Goal: Task Accomplishment & Management: Manage account settings

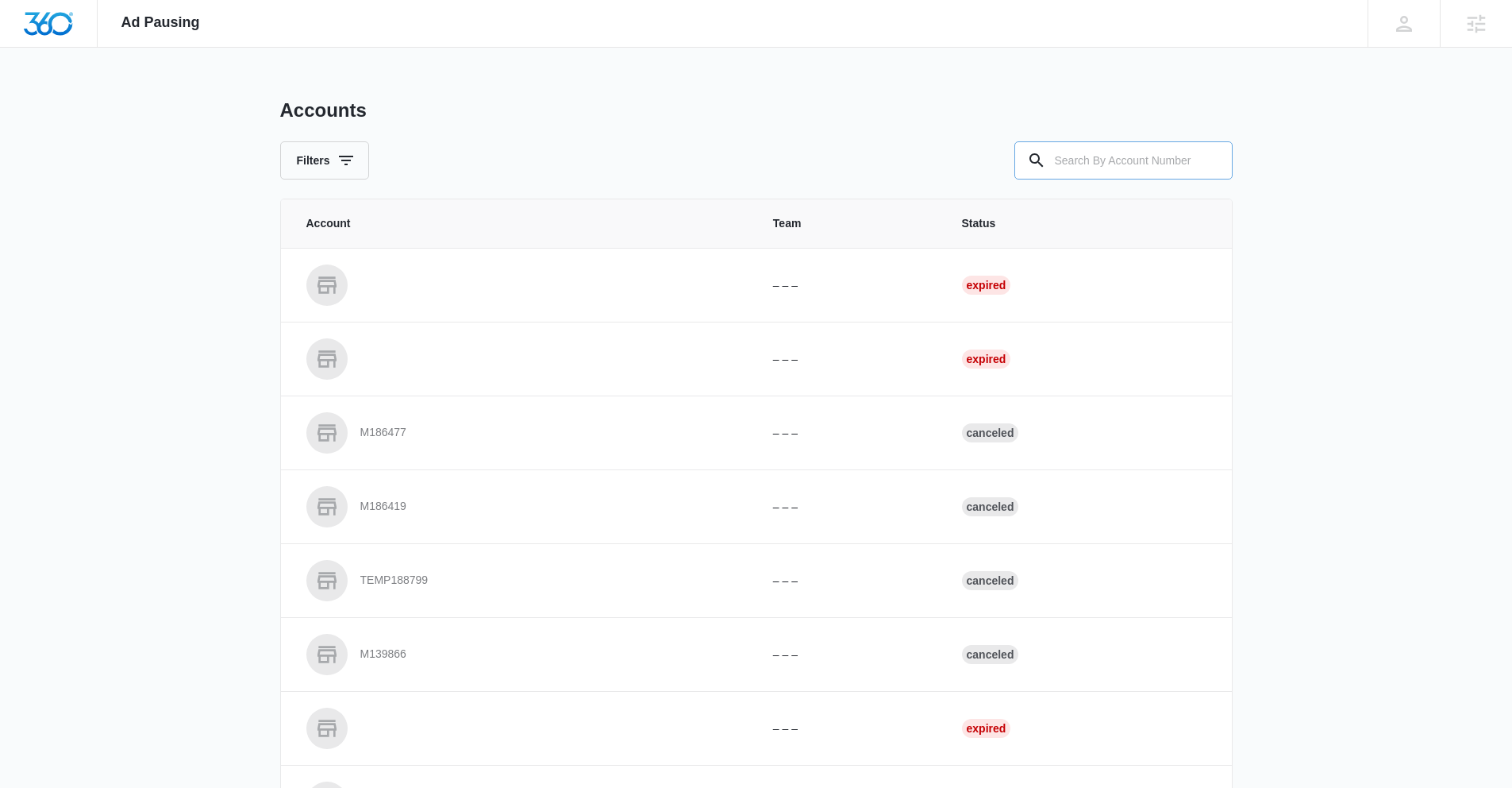
click at [1106, 167] on input "text" at bounding box center [1123, 160] width 218 height 38
paste input "328121"
type input "328121"
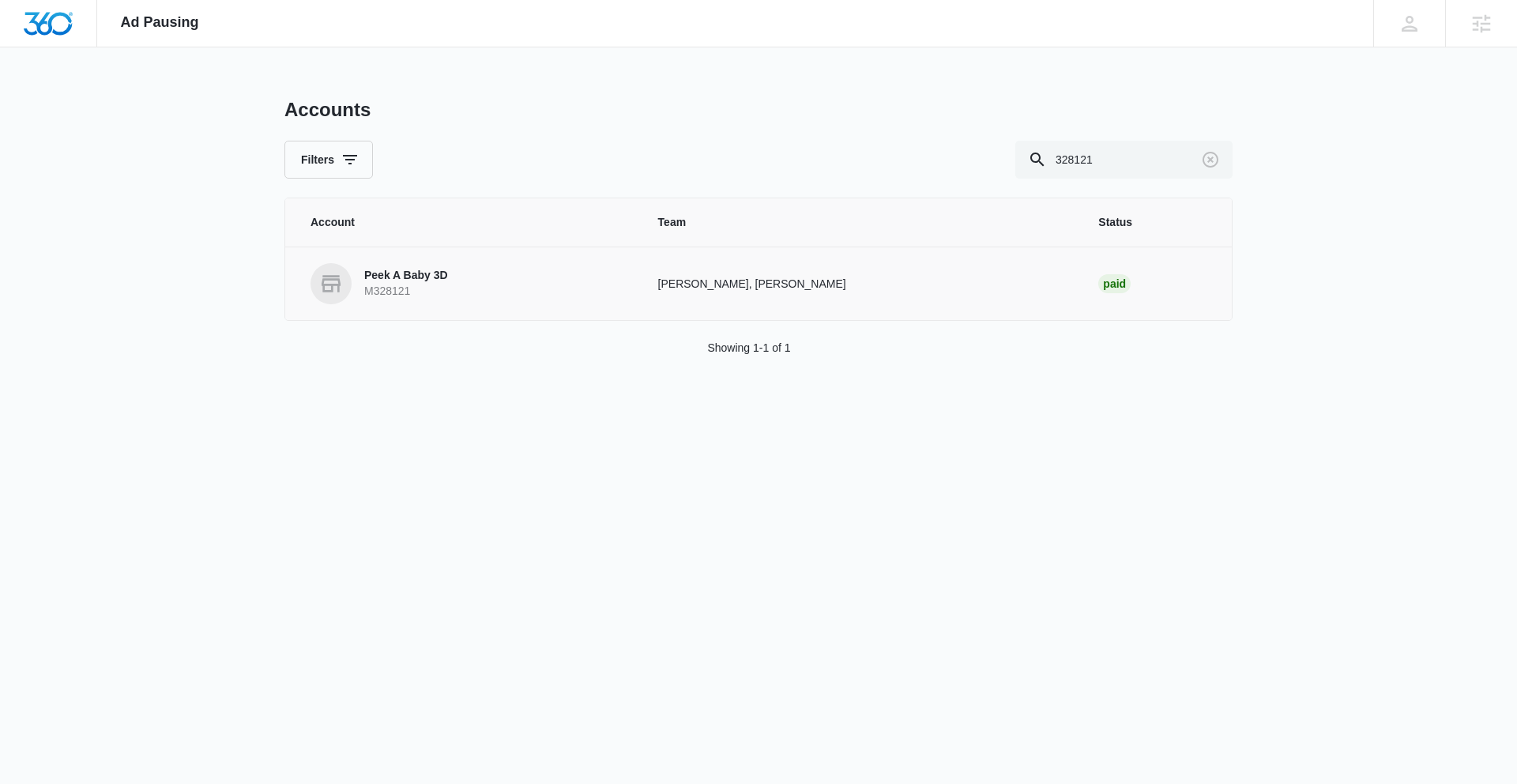
click at [398, 278] on p "Peek A Baby 3D" at bounding box center [406, 275] width 84 height 16
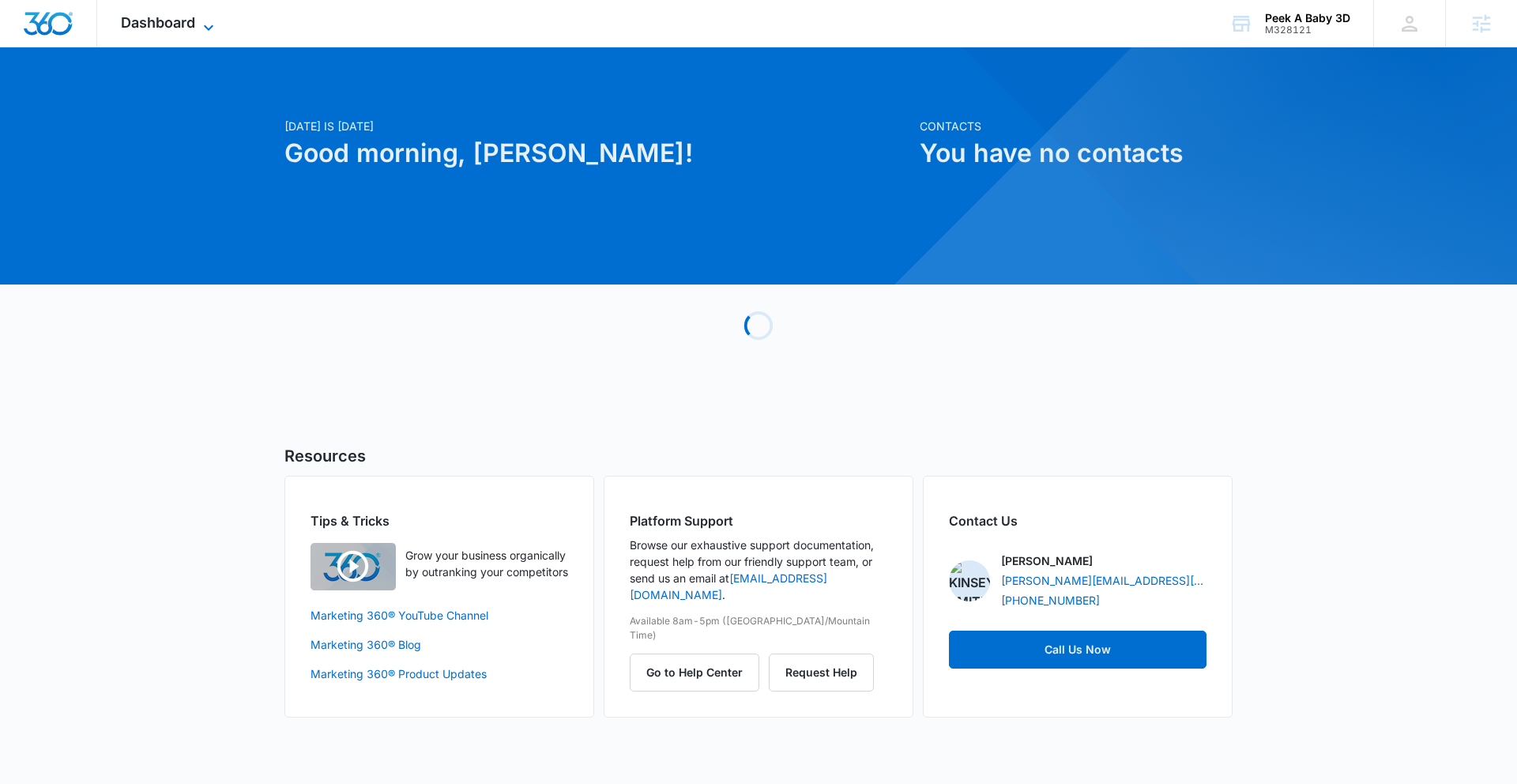
click at [160, 21] on span "Dashboard" at bounding box center [158, 22] width 74 height 17
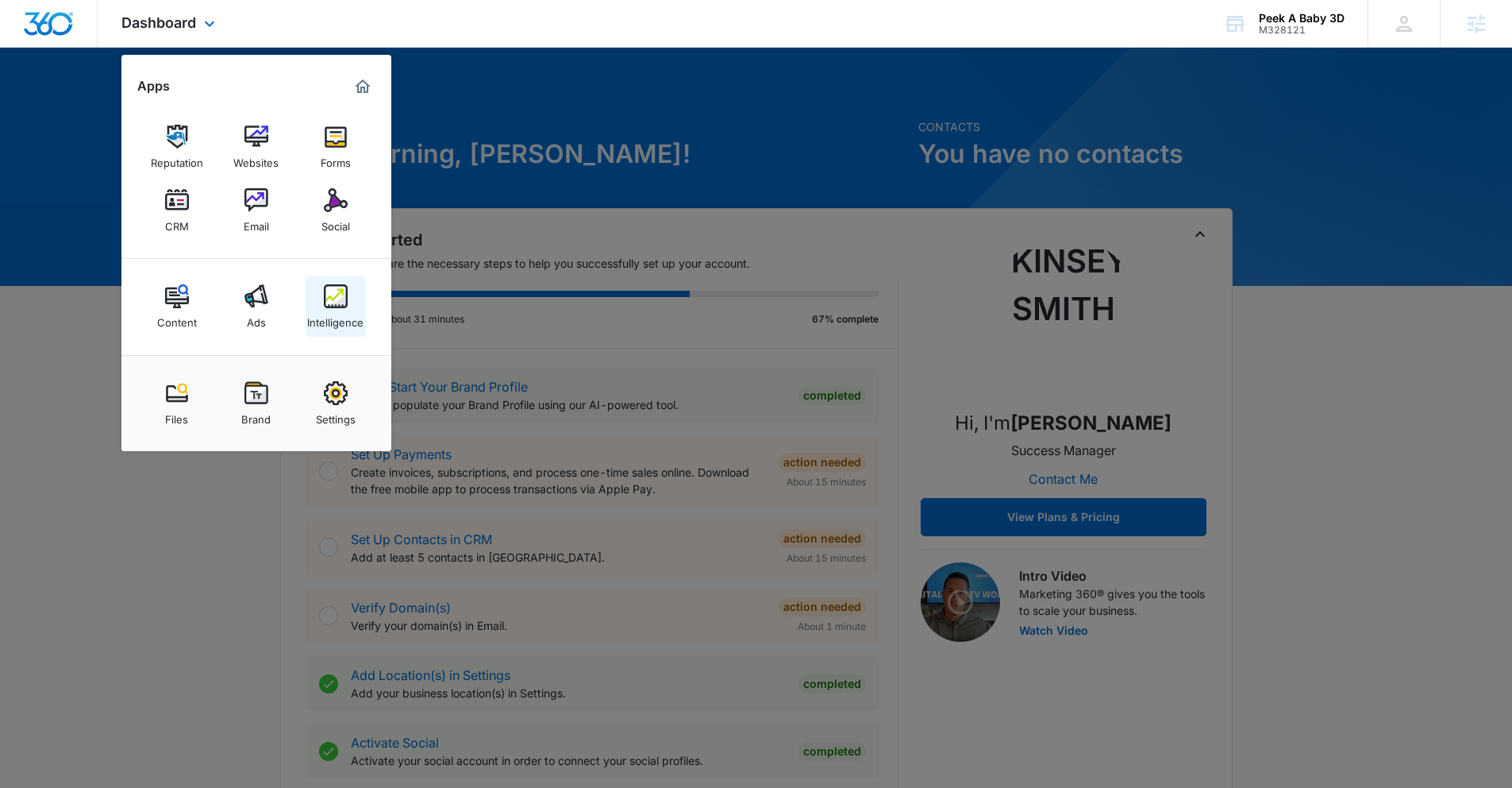
click at [337, 291] on img at bounding box center [335, 296] width 23 height 23
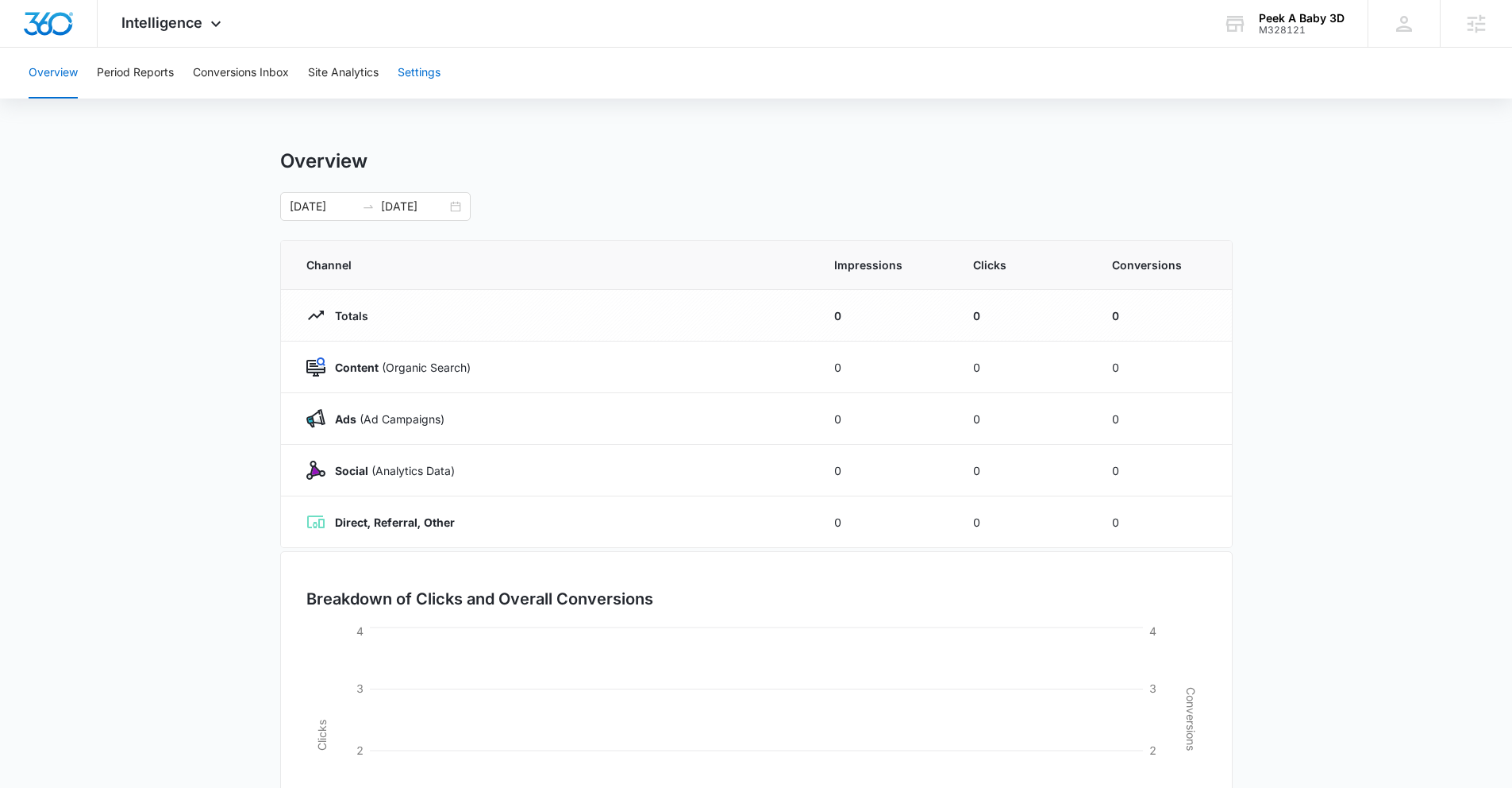
click at [405, 67] on button "Settings" at bounding box center [419, 73] width 43 height 51
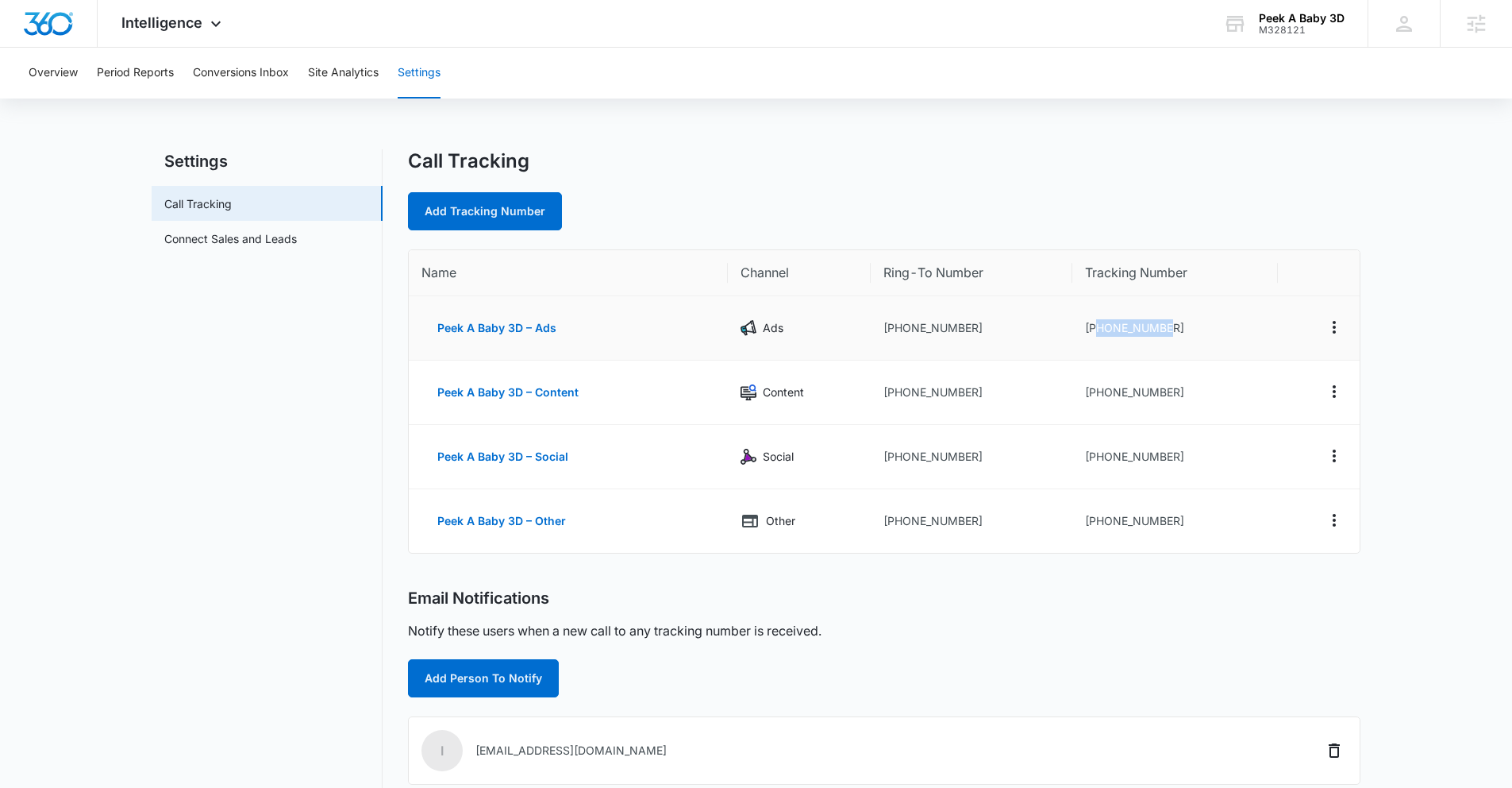
drag, startPoint x: 1097, startPoint y: 326, endPoint x: 1187, endPoint y: 330, distance: 90.1
click at [1187, 330] on td "[PHONE_NUMBER]" at bounding box center [1175, 328] width 205 height 65
copy td "6302334625"
click at [136, 20] on span "Intelligence" at bounding box center [161, 22] width 81 height 17
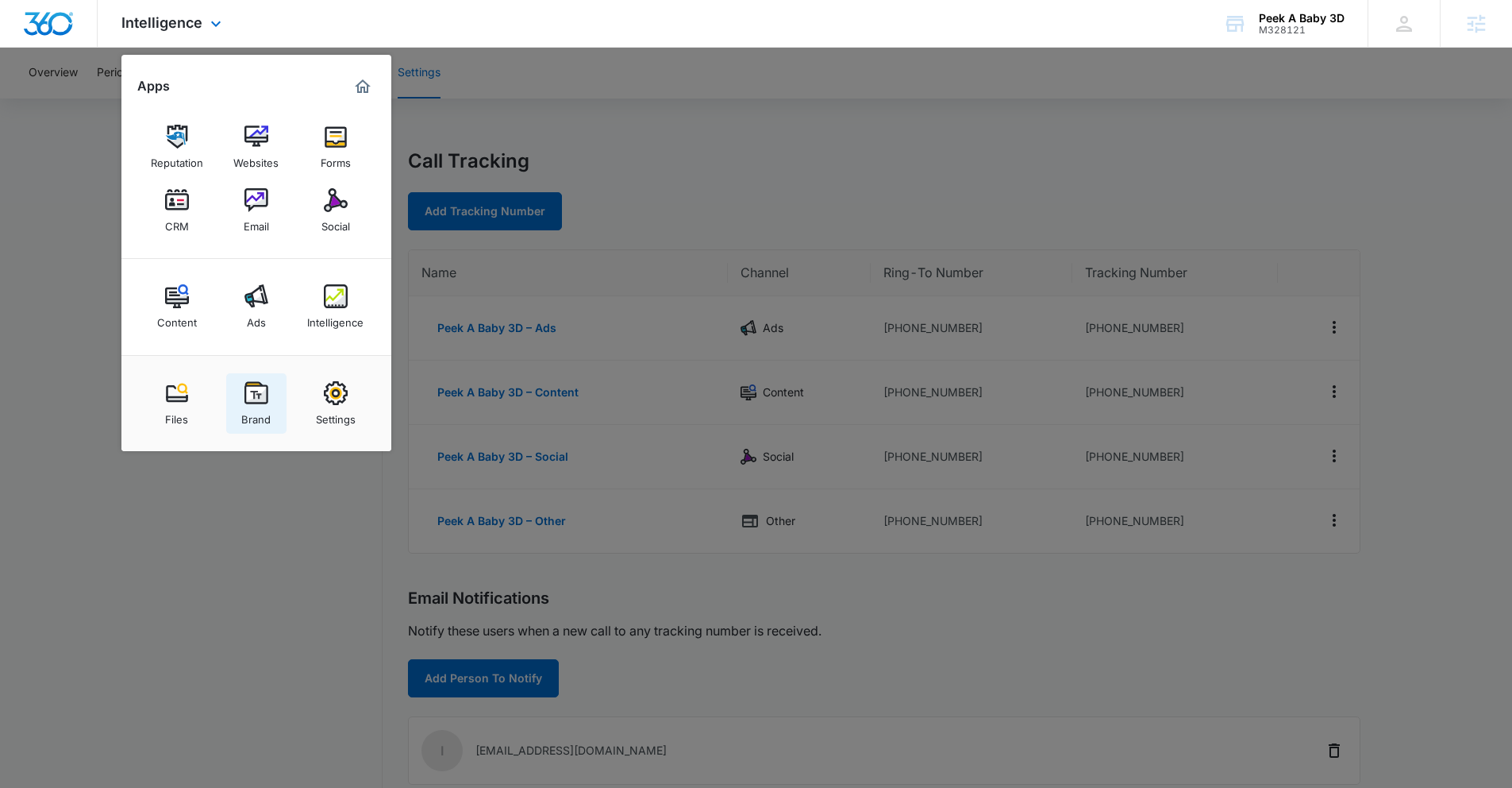
click at [261, 403] on img at bounding box center [256, 393] width 23 height 23
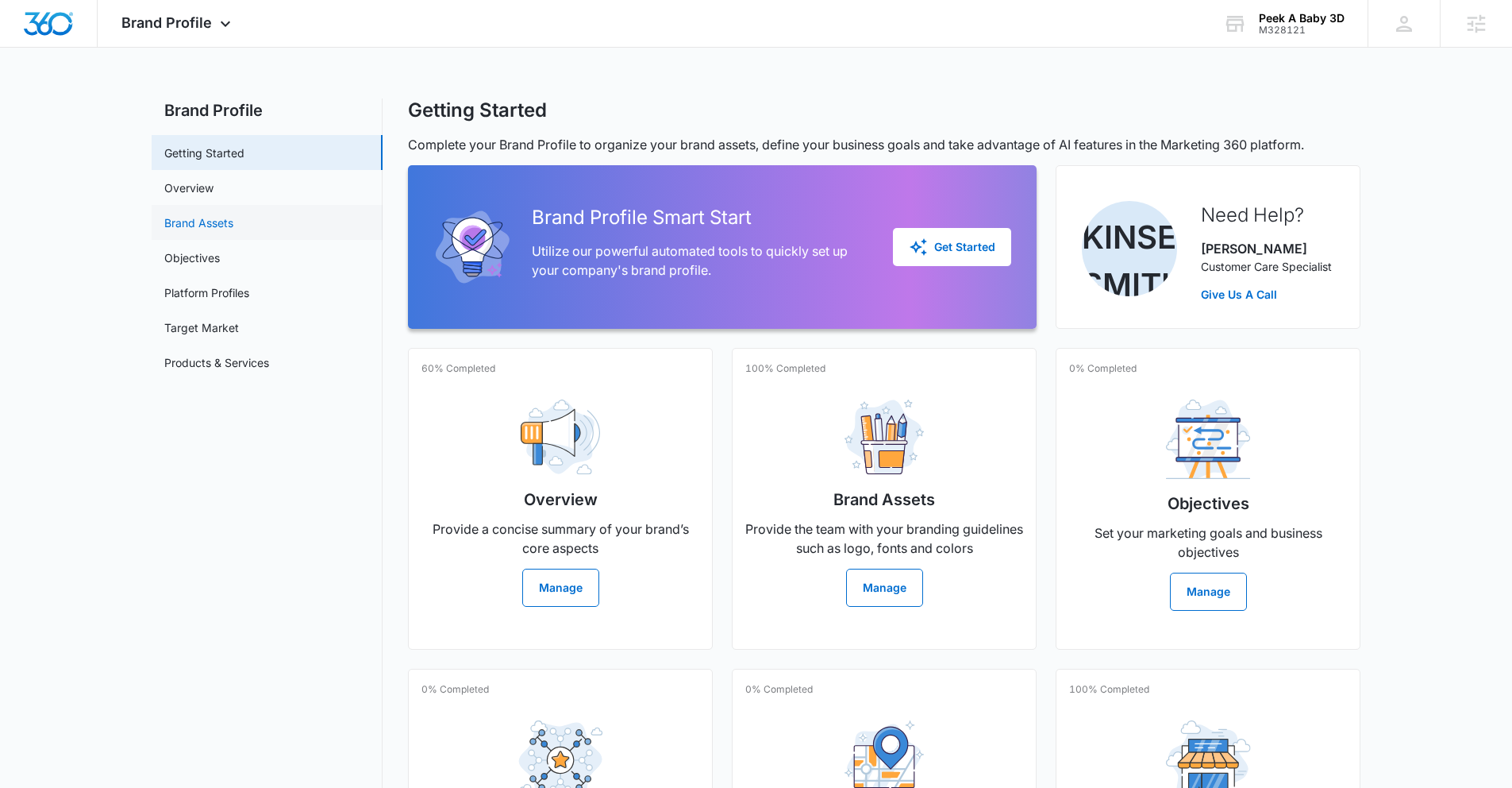
click at [217, 218] on link "Brand Assets" at bounding box center [198, 222] width 69 height 17
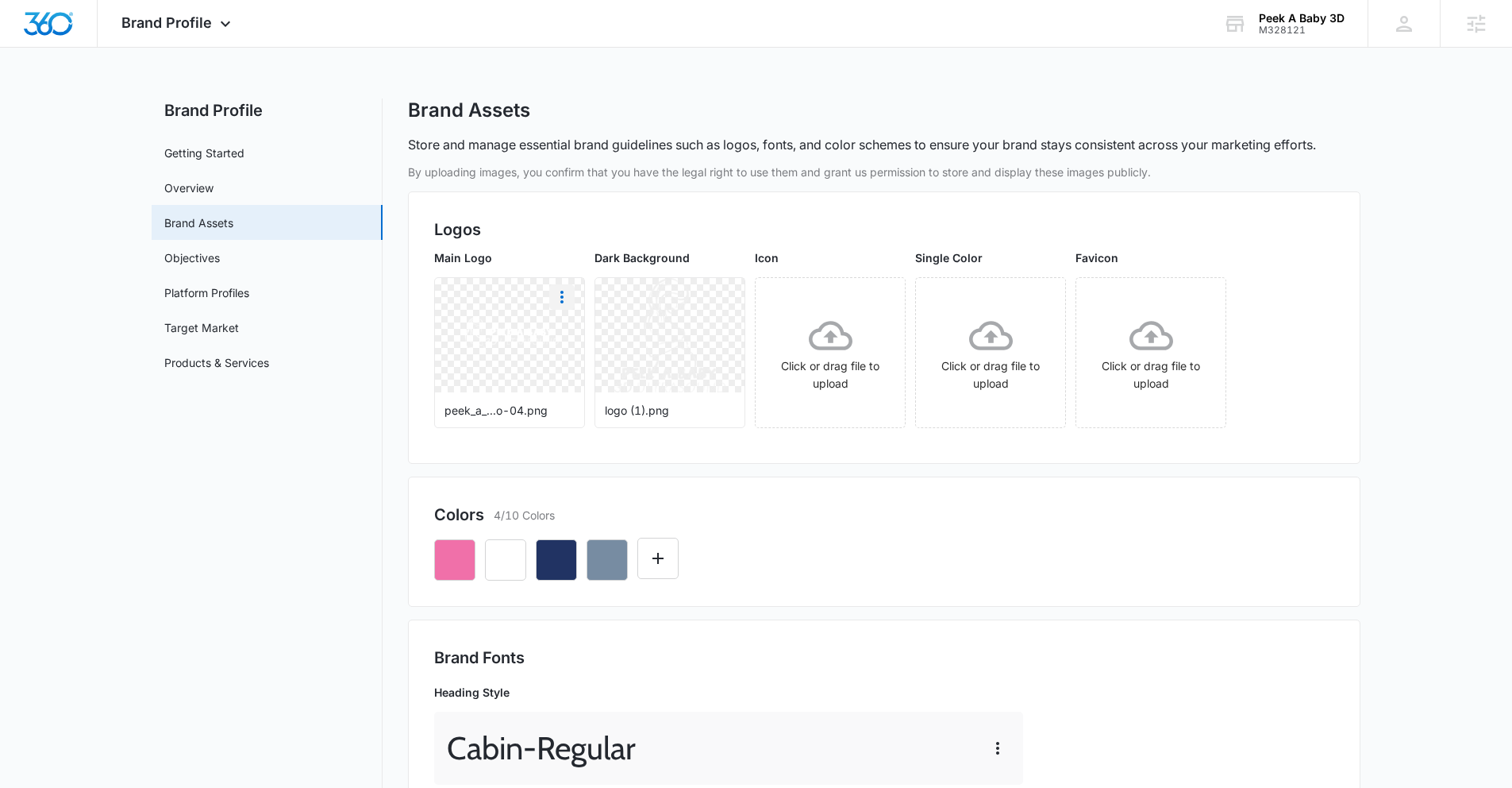
click at [560, 300] on icon "More" at bounding box center [561, 296] width 19 height 19
click at [572, 336] on div "Download" at bounding box center [594, 341] width 52 height 11
click at [451, 548] on button "button" at bounding box center [454, 559] width 41 height 41
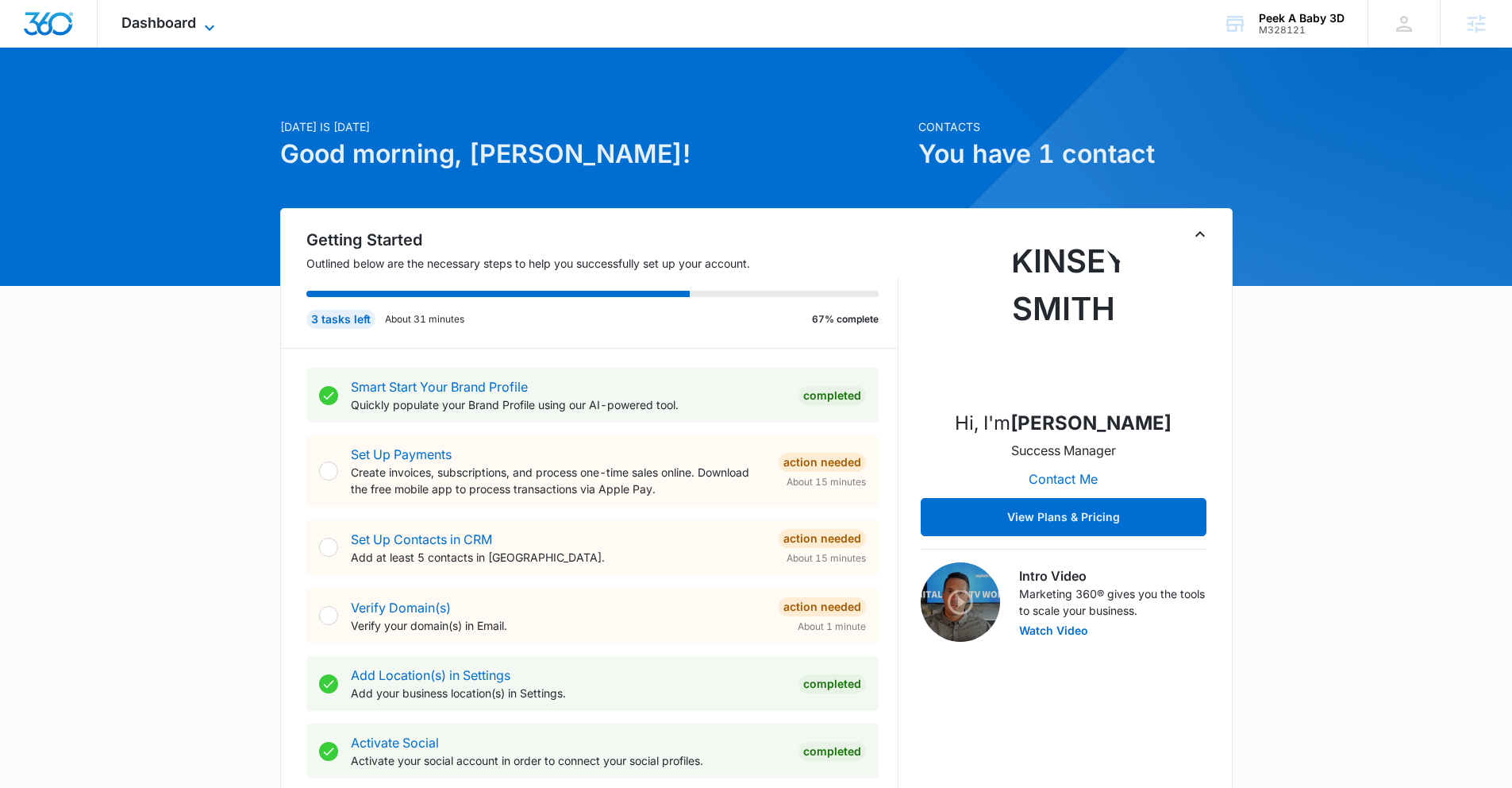
click at [189, 29] on span "Dashboard" at bounding box center [158, 22] width 74 height 17
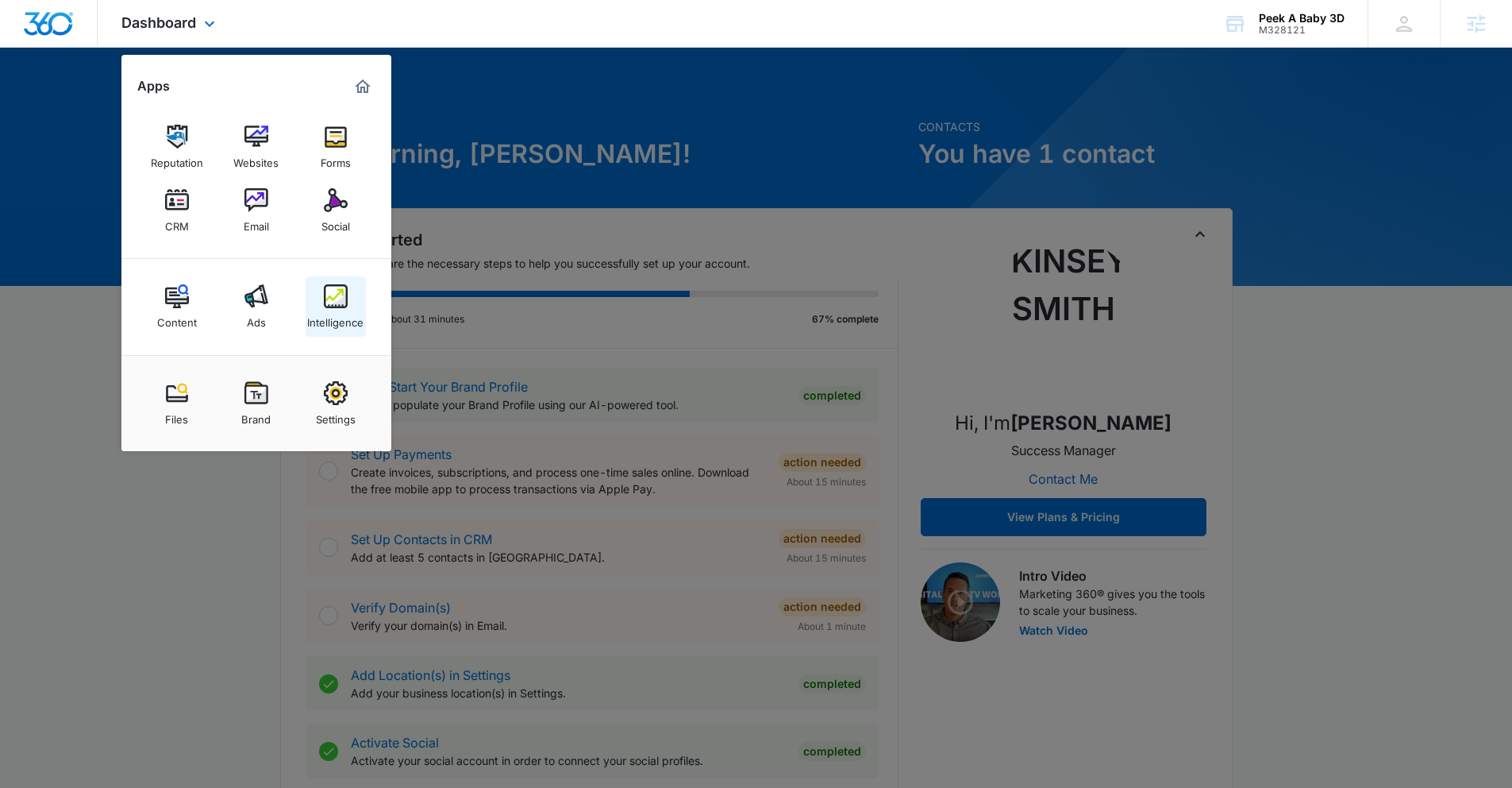
click at [336, 282] on link "Intelligence" at bounding box center [336, 307] width 61 height 61
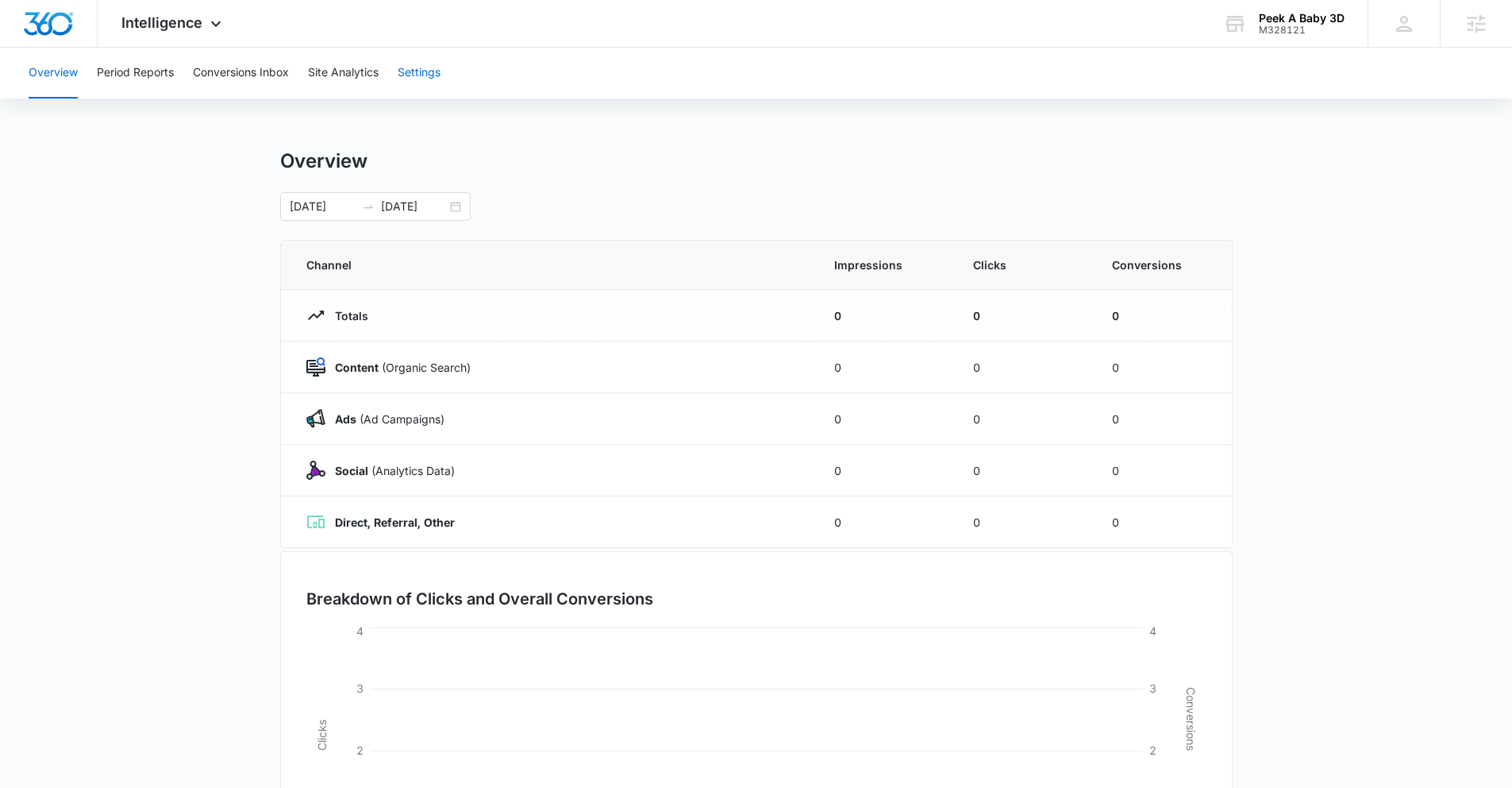
click at [409, 68] on button "Settings" at bounding box center [419, 73] width 43 height 51
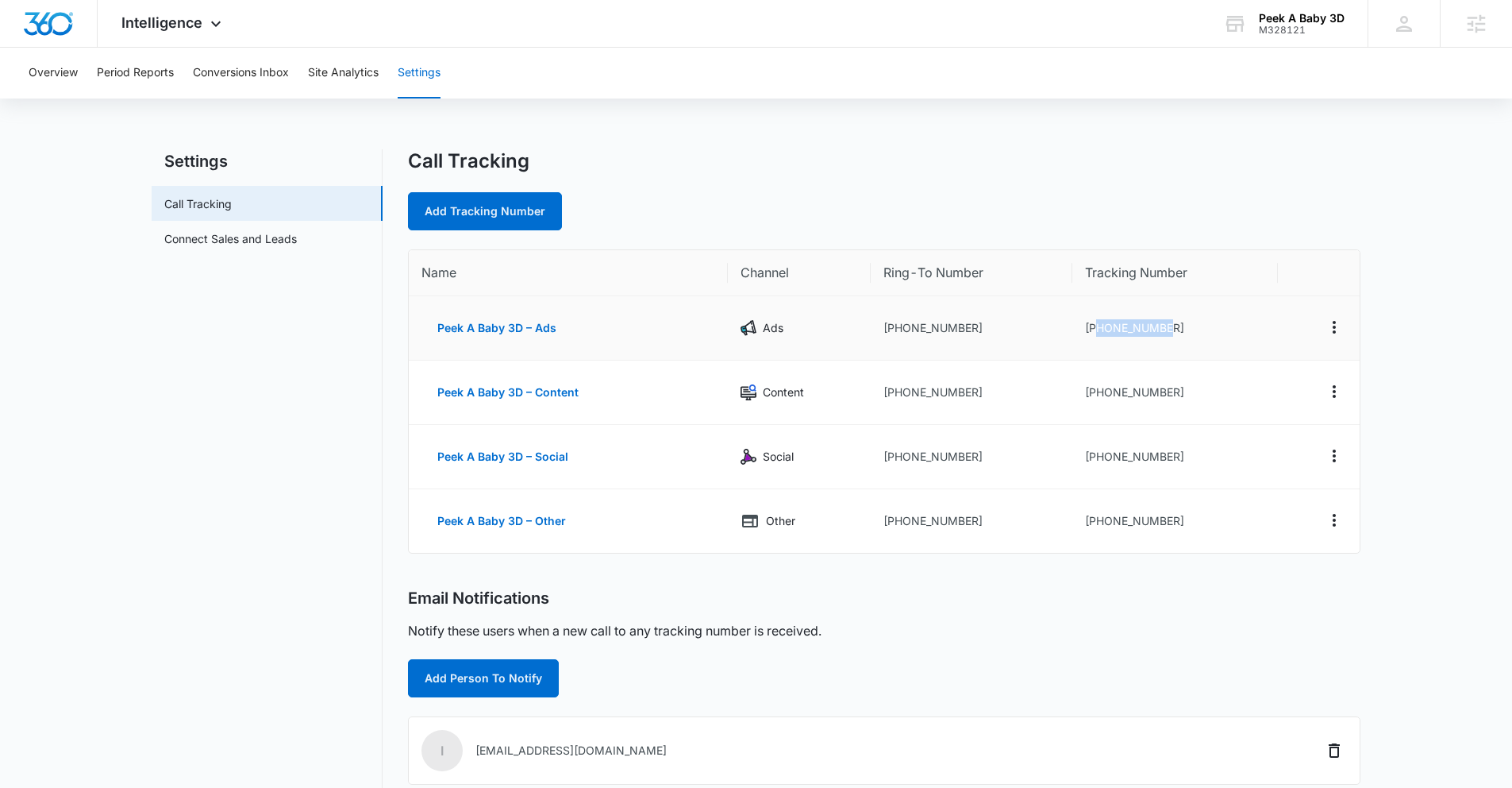
drag, startPoint x: 1097, startPoint y: 328, endPoint x: 1205, endPoint y: 332, distance: 108.1
click at [1205, 332] on td "[PHONE_NUMBER]" at bounding box center [1175, 328] width 205 height 65
copy td "6302334625"
